Goal: Navigation & Orientation: Find specific page/section

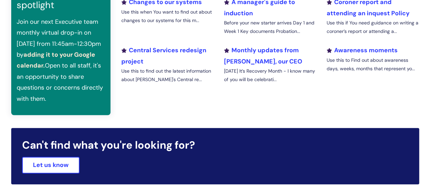
scroll to position [344, 0]
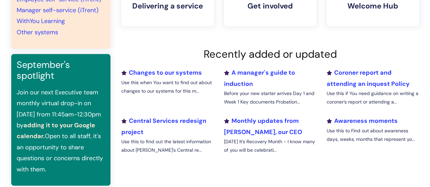
scroll to position [344, 0]
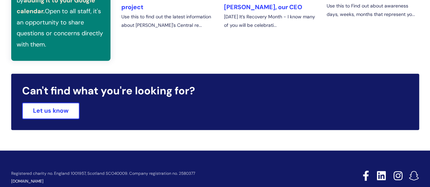
scroll to position [344, 0]
